Goal: Find contact information: Find contact information

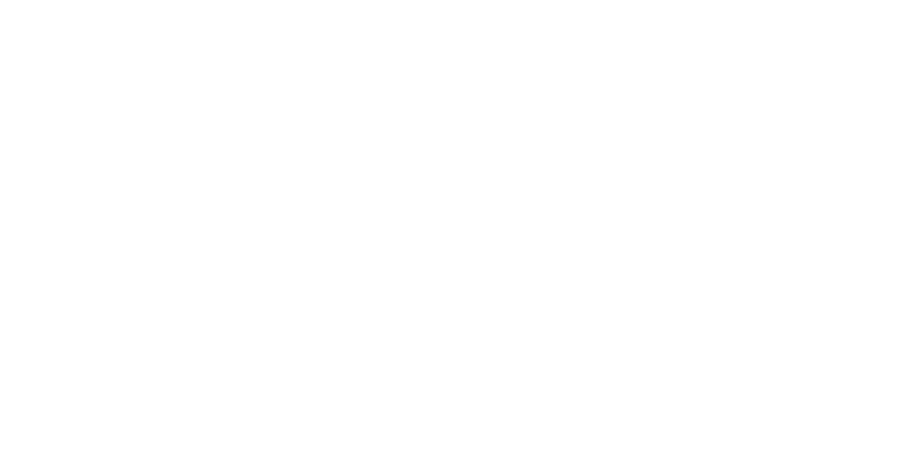
select select "******"
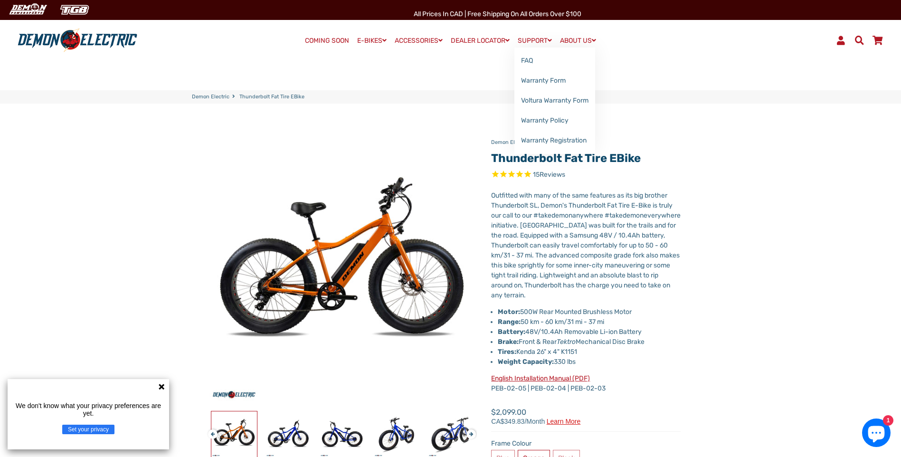
click at [552, 42] on span at bounding box center [549, 40] width 4 height 7
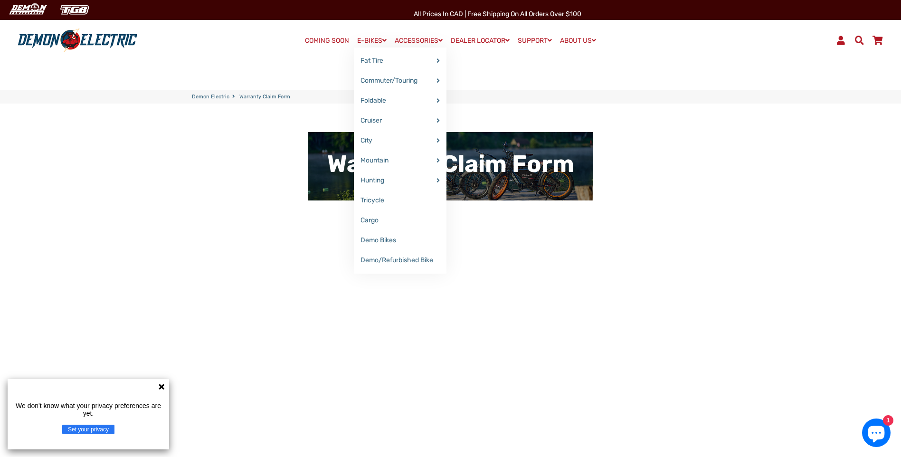
click at [368, 41] on link "E-BIKES" at bounding box center [372, 41] width 36 height 14
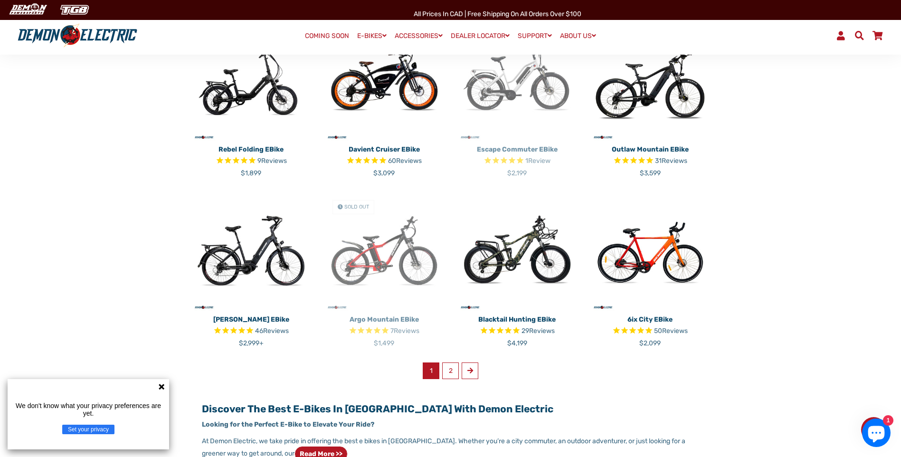
scroll to position [475, 0]
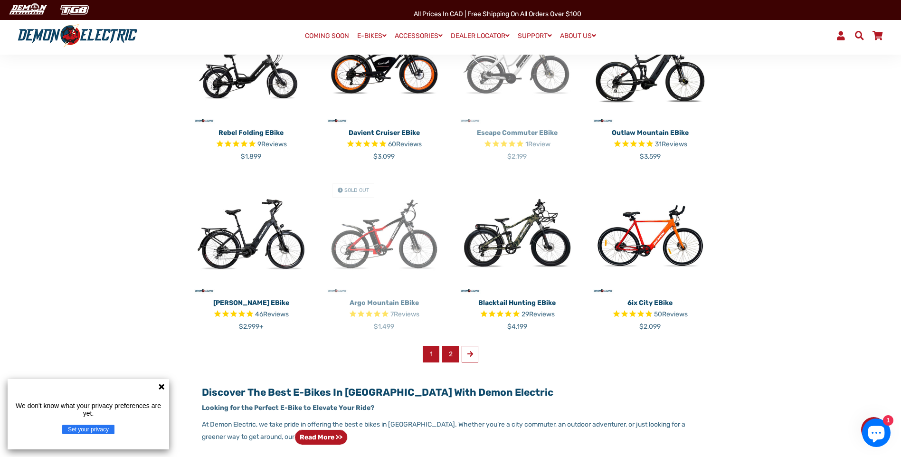
click at [447, 356] on link "2" at bounding box center [450, 354] width 17 height 17
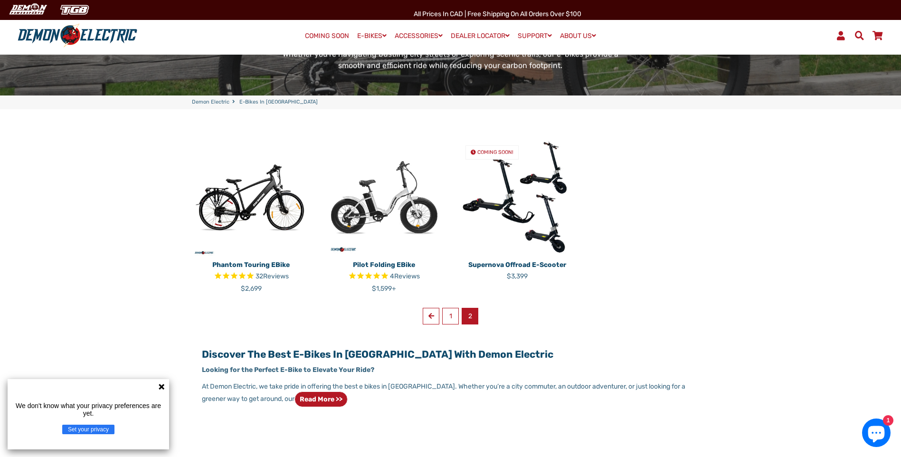
scroll to position [190, 0]
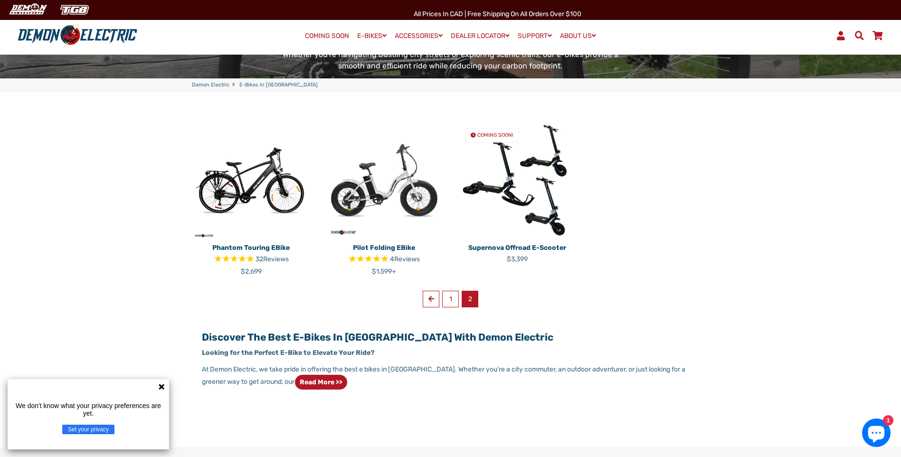
click at [428, 203] on img at bounding box center [384, 180] width 119 height 119
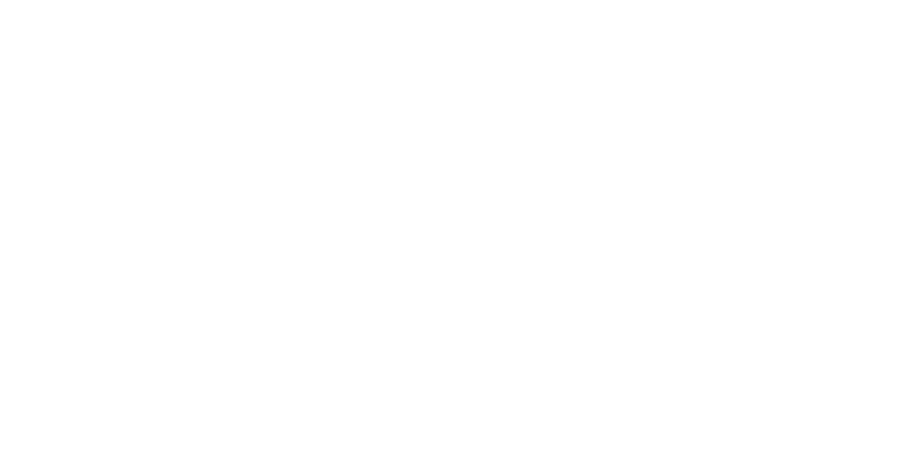
select select "******"
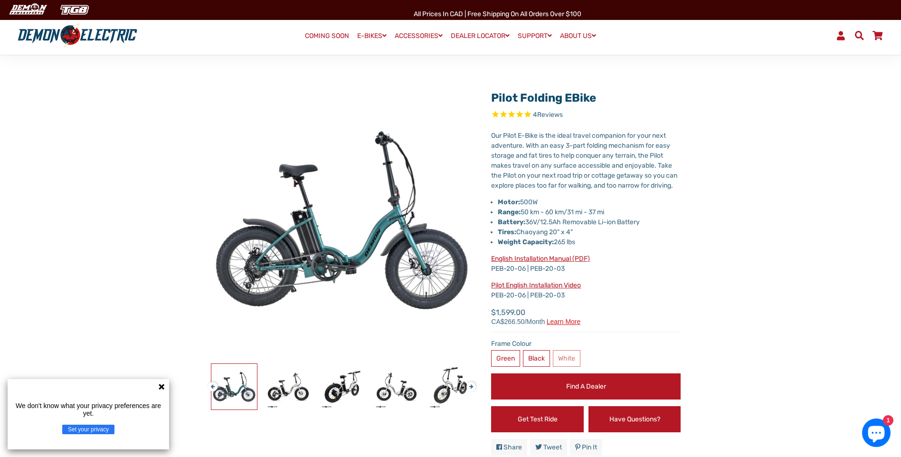
scroll to position [95, 0]
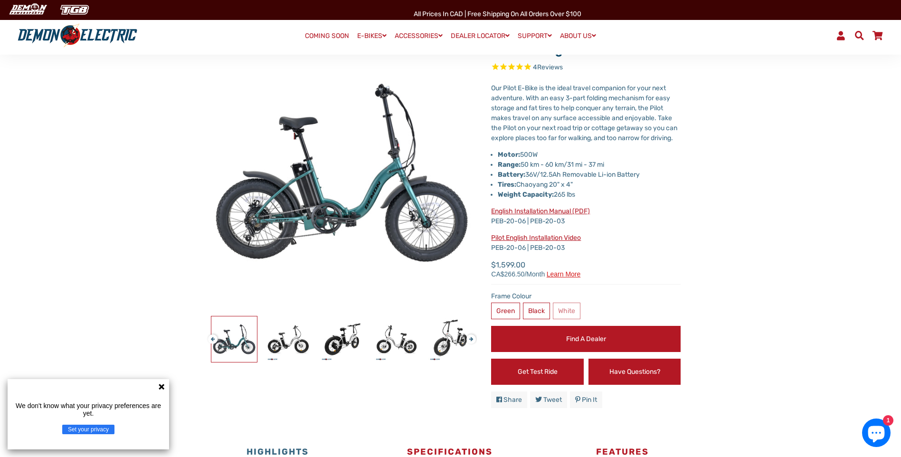
click at [555, 215] on link "English Installation Manual (PDF)" at bounding box center [540, 211] width 99 height 8
click at [158, 385] on icon at bounding box center [162, 387] width 8 height 8
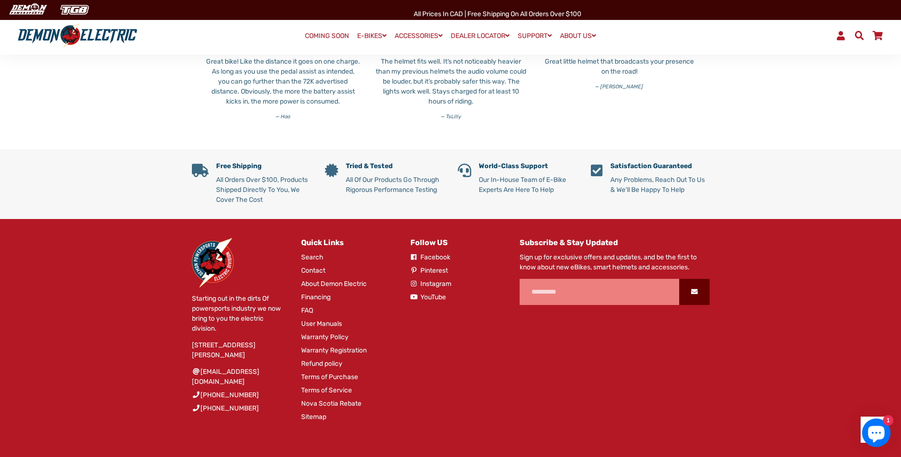
scroll to position [2991, 0]
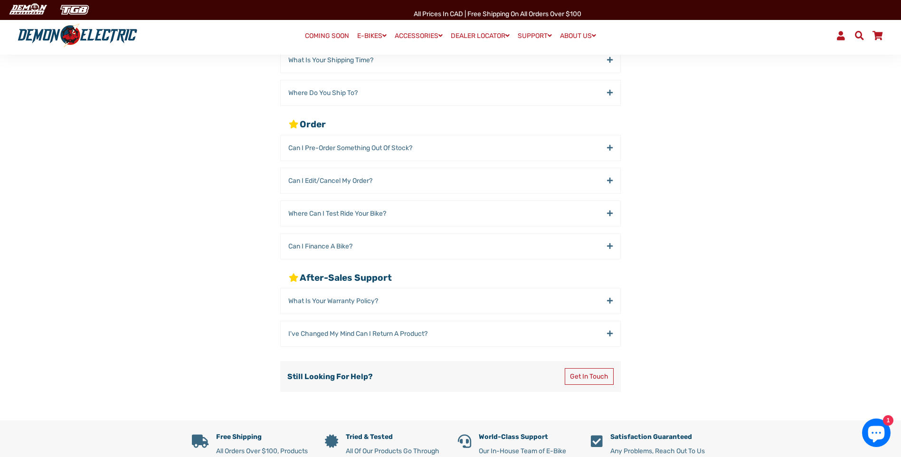
scroll to position [237, 0]
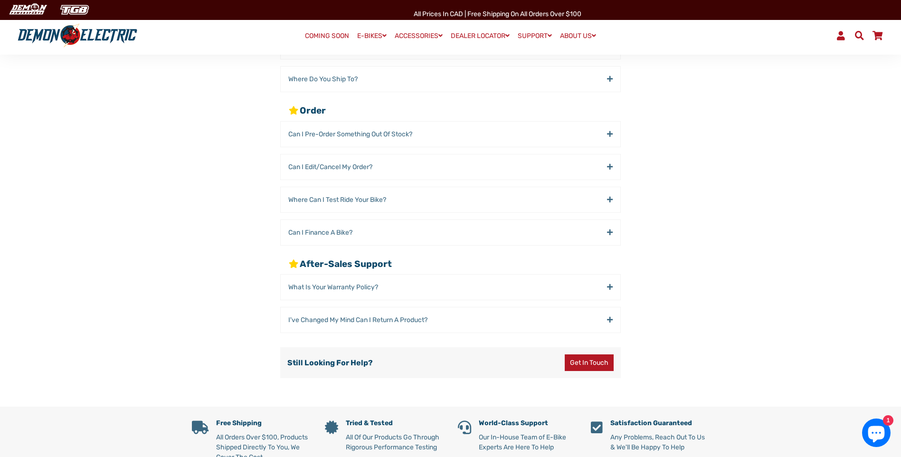
click at [588, 363] on link "Get in Touch" at bounding box center [589, 362] width 49 height 17
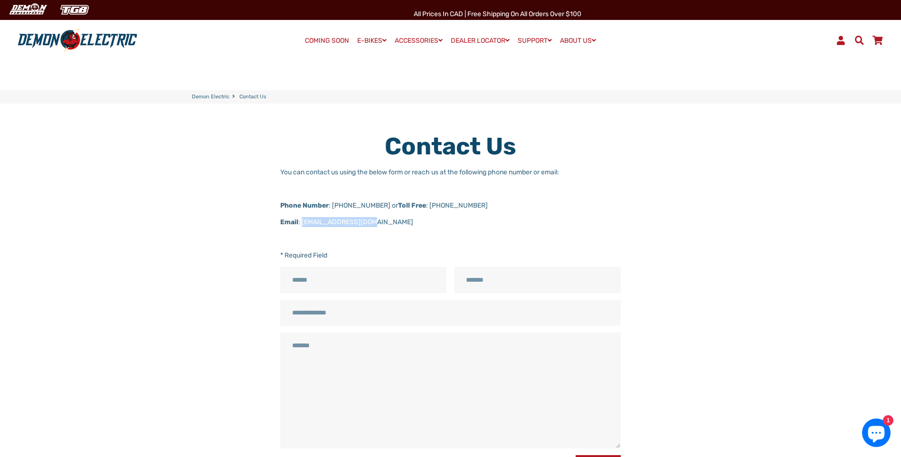
drag, startPoint x: 367, startPoint y: 224, endPoint x: 301, endPoint y: 219, distance: 66.2
click at [301, 219] on p "Email : [EMAIL_ADDRESS][DOMAIN_NAME]" at bounding box center [450, 222] width 340 height 10
copy p "[EMAIL_ADDRESS][DOMAIN_NAME]"
